Goal: Navigation & Orientation: Find specific page/section

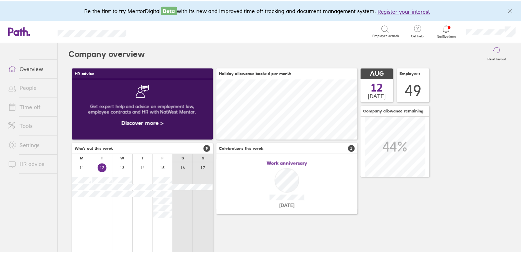
scroll to position [61, 142]
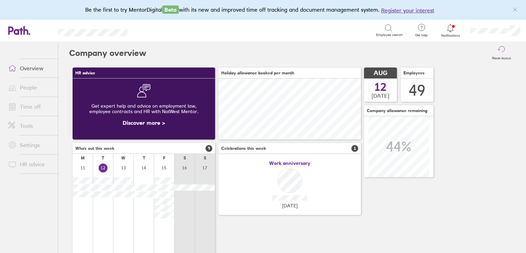
click at [30, 107] on link "Time off" at bounding box center [30, 107] width 55 height 14
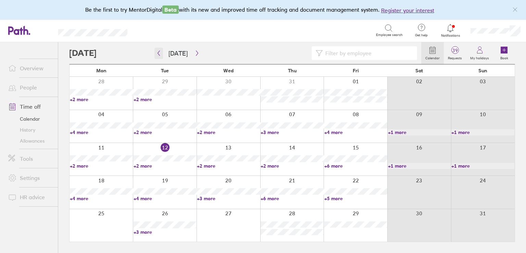
click at [157, 57] on button "button" at bounding box center [158, 53] width 9 height 11
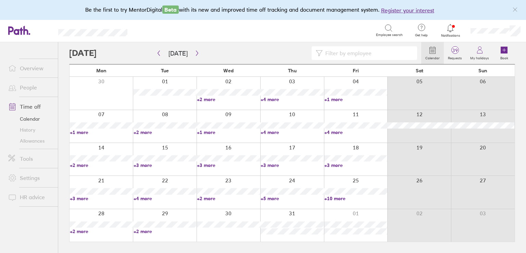
click at [266, 97] on link "+4 more" at bounding box center [292, 99] width 63 height 6
click at [333, 97] on link "+1 more" at bounding box center [355, 99] width 63 height 6
click at [333, 99] on link "+1 more" at bounding box center [355, 99] width 63 height 6
click at [292, 42] on div "Calendar 39 Requests My holidays Book" at bounding box center [292, 53] width 446 height 22
click at [270, 198] on link "+5 more" at bounding box center [292, 198] width 63 height 6
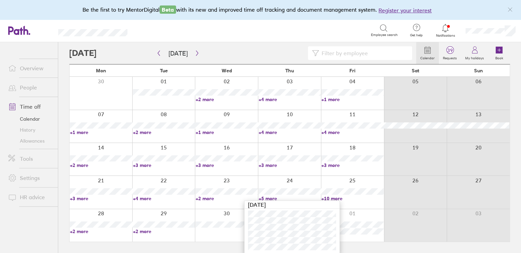
click at [338, 195] on link "+10 more" at bounding box center [352, 198] width 62 height 6
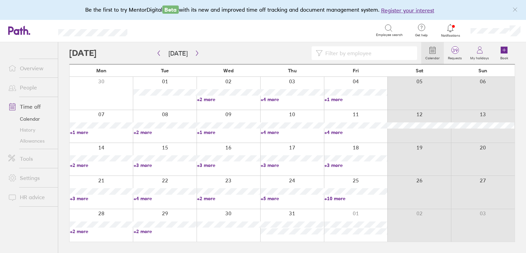
click at [338, 198] on link "+10 more" at bounding box center [355, 198] width 63 height 6
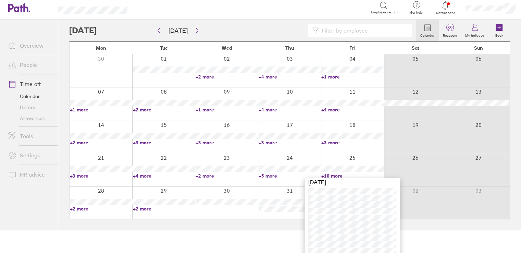
scroll to position [34, 0]
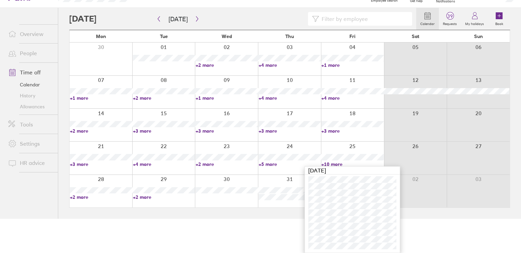
click at [186, 218] on html "Be the first to try MentorDigital Beta with its new and improved time off track…" at bounding box center [260, 92] width 521 height 253
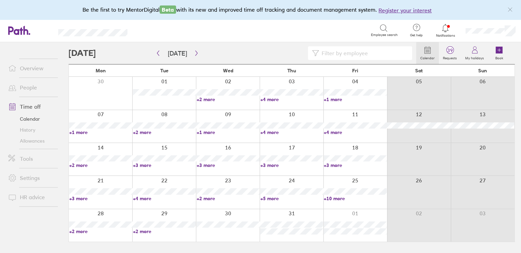
scroll to position [0, 0]
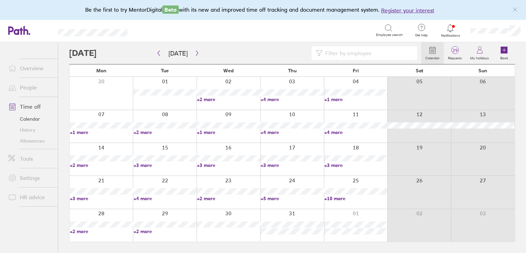
click at [143, 198] on link "+4 more" at bounding box center [165, 198] width 63 height 6
click at [78, 196] on link "+3 more" at bounding box center [101, 198] width 63 height 6
click at [142, 46] on div at bounding box center [245, 53] width 352 height 14
click at [212, 163] on link "+3 more" at bounding box center [228, 165] width 63 height 6
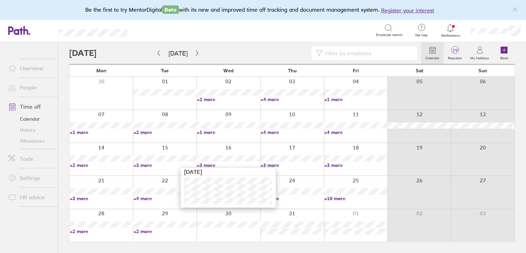
click at [158, 165] on link "+3 more" at bounding box center [165, 165] width 63 height 6
click at [139, 165] on link "+3 more" at bounding box center [165, 165] width 63 height 6
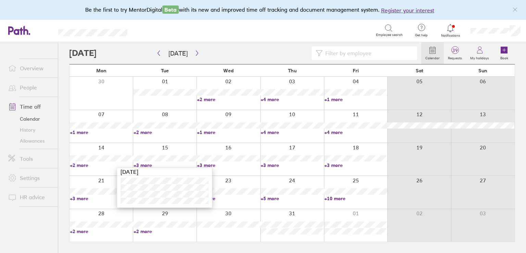
click at [78, 164] on link "+2 more" at bounding box center [101, 165] width 63 height 6
click at [80, 164] on link "+2 more" at bounding box center [101, 165] width 63 height 6
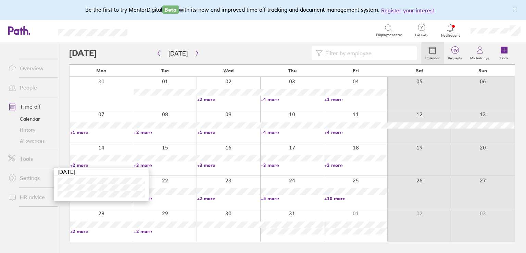
click at [273, 165] on link "+3 more" at bounding box center [292, 165] width 63 height 6
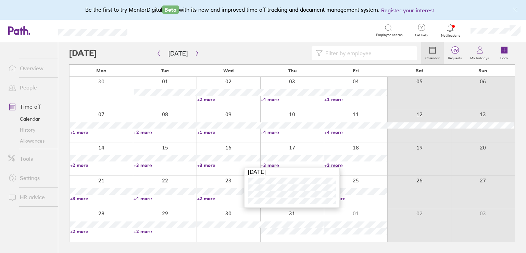
click at [233, 29] on div "Search" at bounding box center [258, 30] width 233 height 11
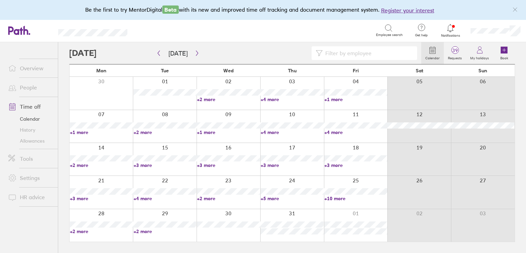
click at [145, 131] on link "+2 more" at bounding box center [165, 132] width 63 height 6
click at [148, 47] on div at bounding box center [245, 53] width 352 height 14
click at [143, 163] on link "+3 more" at bounding box center [165, 165] width 63 height 6
drag, startPoint x: 24, startPoint y: 219, endPoint x: 45, endPoint y: 219, distance: 21.6
click at [23, 220] on ul "Overview People Time off Calendar History Allowances Tools Settings HR advice" at bounding box center [29, 136] width 58 height 188
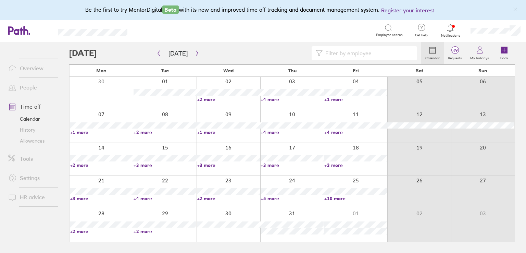
click at [141, 196] on link "+4 more" at bounding box center [165, 198] width 63 height 6
click at [38, 232] on nav at bounding box center [29, 241] width 58 height 23
click at [138, 231] on link "+2 more" at bounding box center [165, 231] width 63 height 6
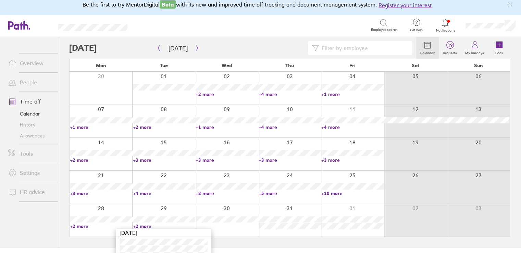
scroll to position [14, 0]
